Goal: Understand process/instructions: Learn how to perform a task or action

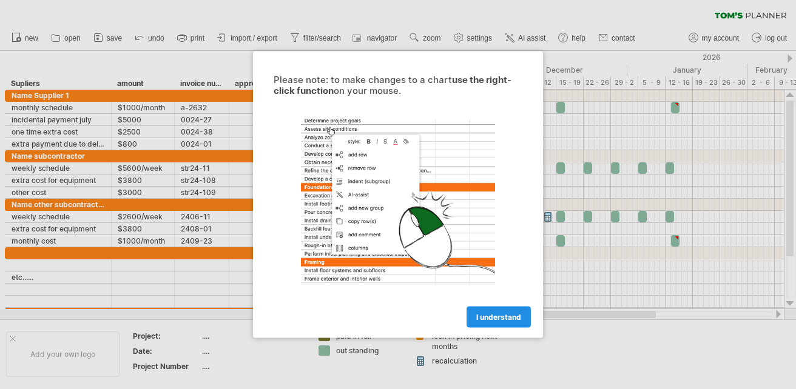
click at [516, 317] on span "I understand" at bounding box center [498, 317] width 45 height 9
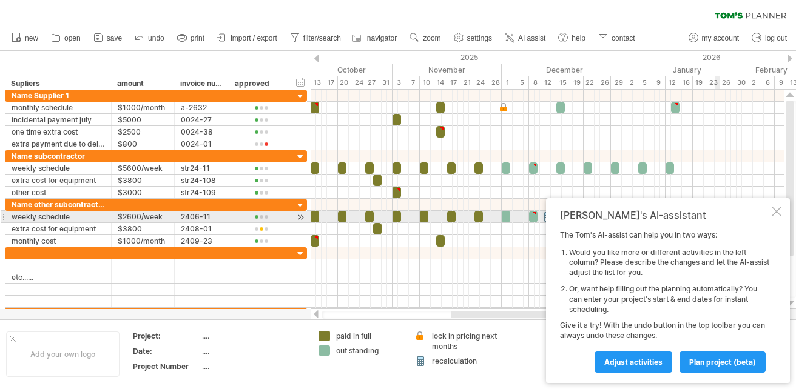
click at [778, 214] on div at bounding box center [777, 212] width 10 height 10
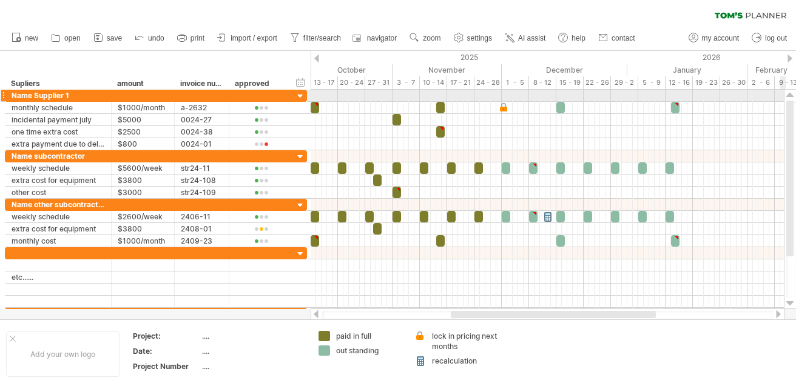
click at [789, 97] on div at bounding box center [790, 95] width 8 height 10
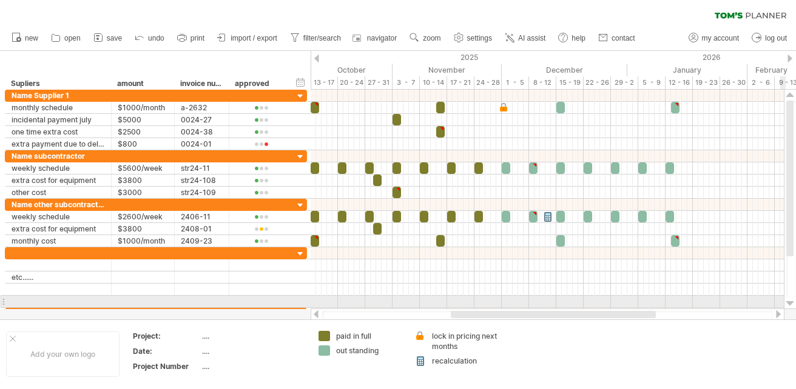
click at [790, 301] on div at bounding box center [790, 304] width 8 height 10
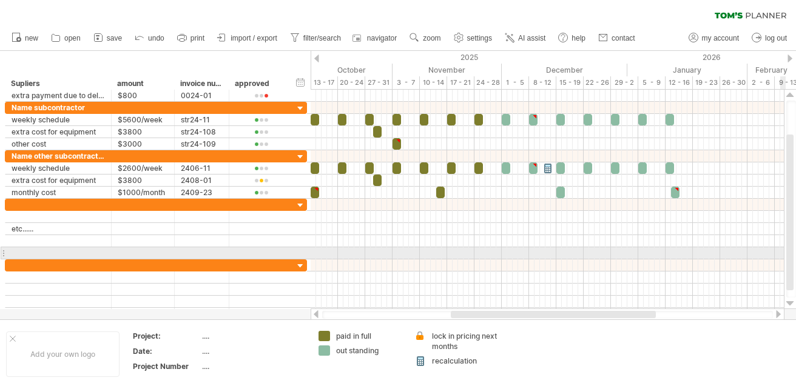
click at [790, 301] on div at bounding box center [790, 304] width 8 height 10
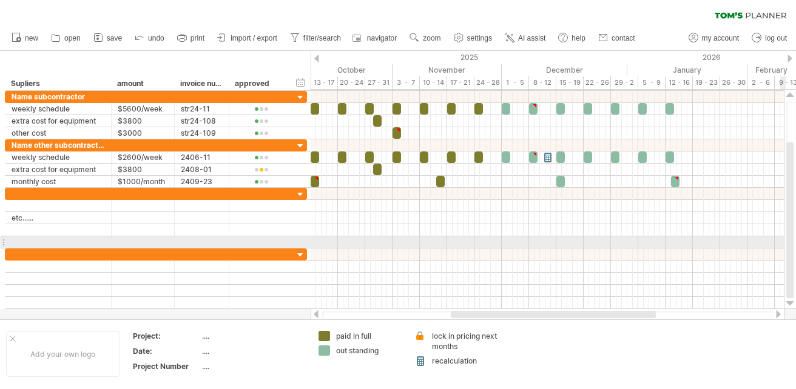
click at [790, 301] on div at bounding box center [790, 304] width 8 height 10
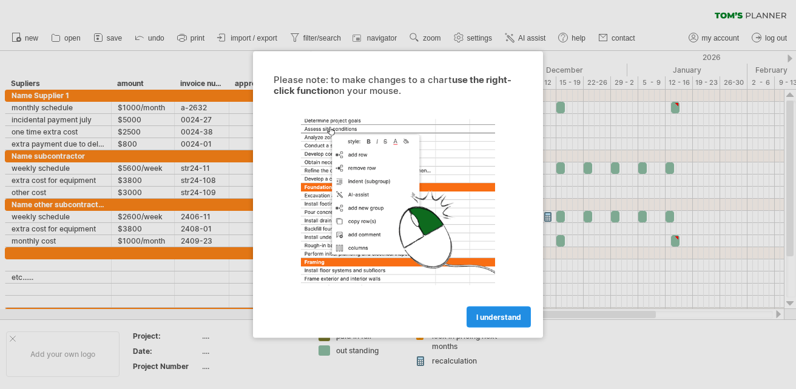
click at [501, 313] on span "I understand" at bounding box center [498, 317] width 45 height 9
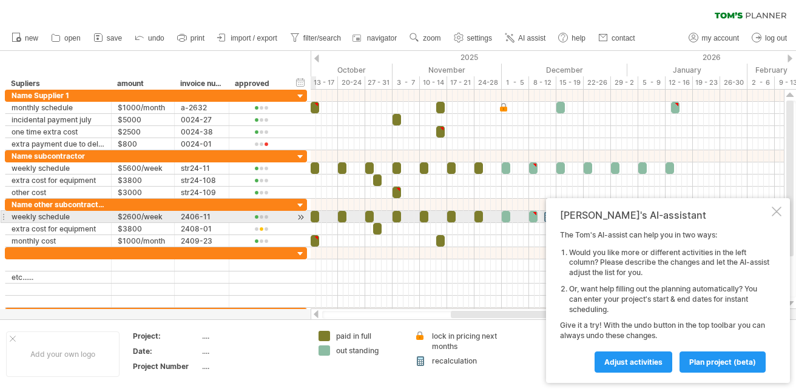
click at [774, 212] on div at bounding box center [777, 212] width 10 height 10
